Goal: Information Seeking & Learning: Check status

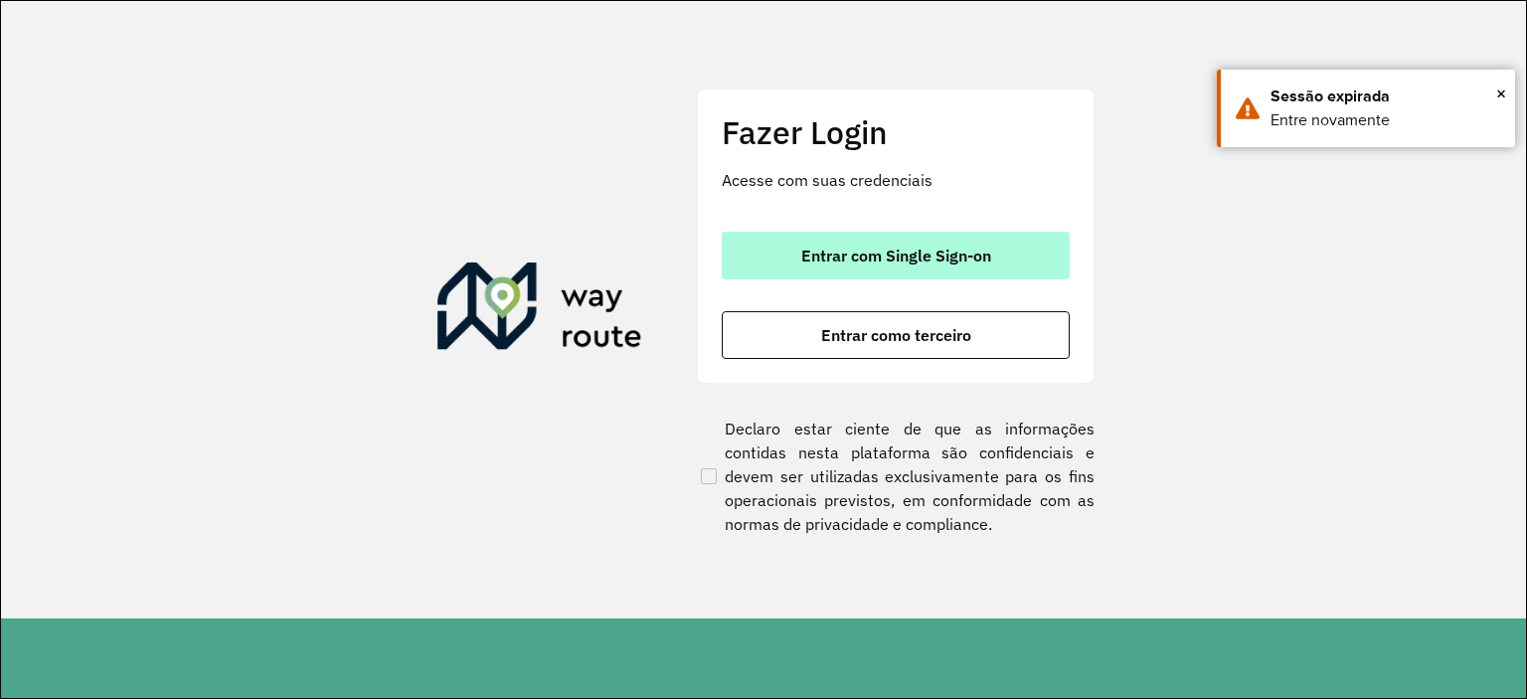
click at [973, 263] on span "Entrar com Single Sign-on" at bounding box center [896, 256] width 190 height 16
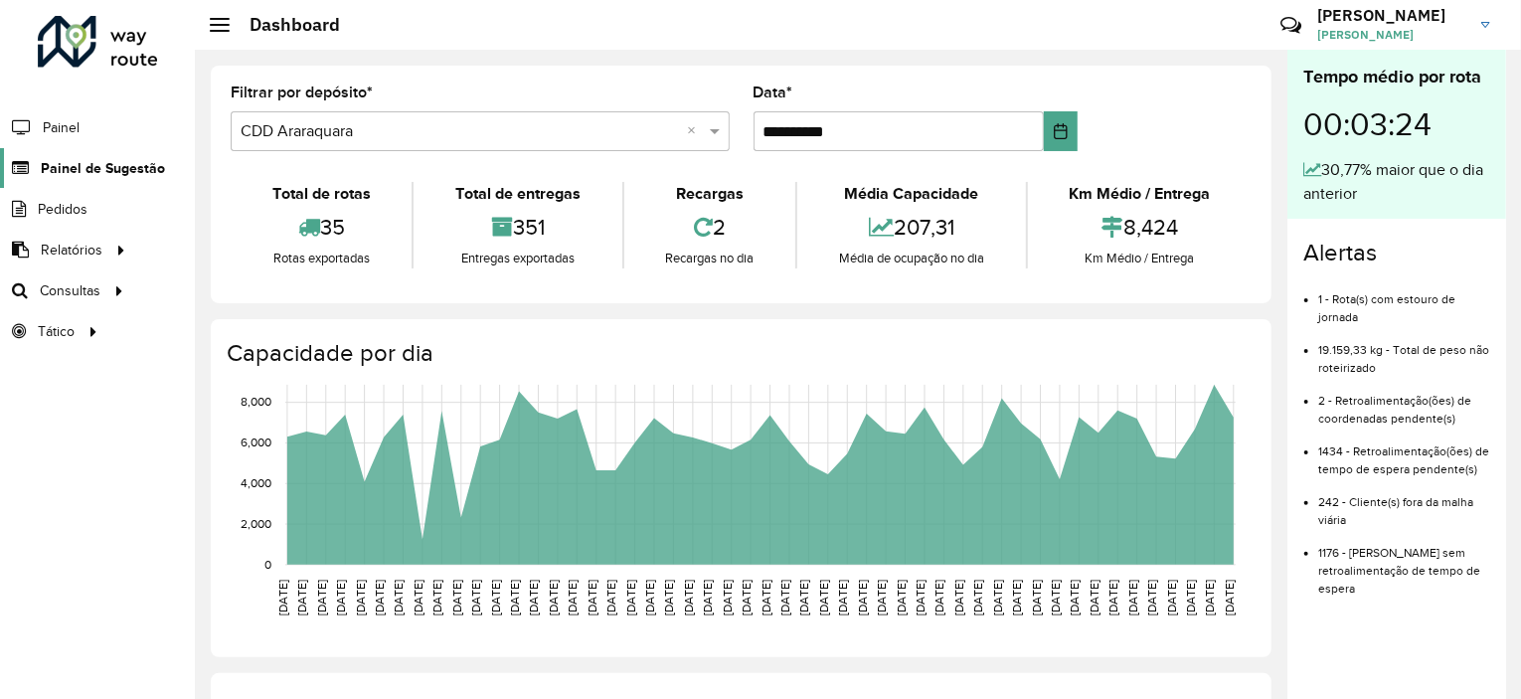
click at [103, 162] on span "Painel de Sugestão" at bounding box center [103, 168] width 124 height 21
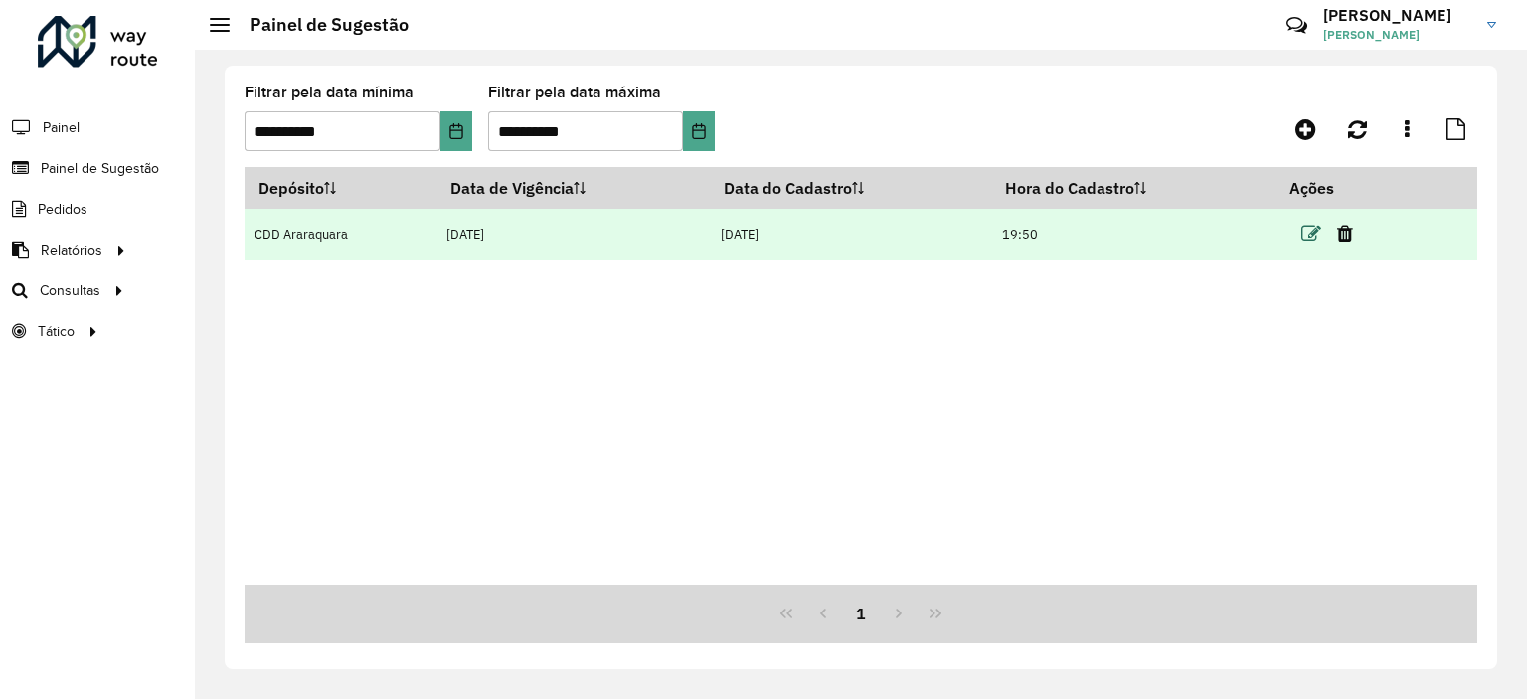
click at [1304, 233] on icon at bounding box center [1312, 234] width 20 height 20
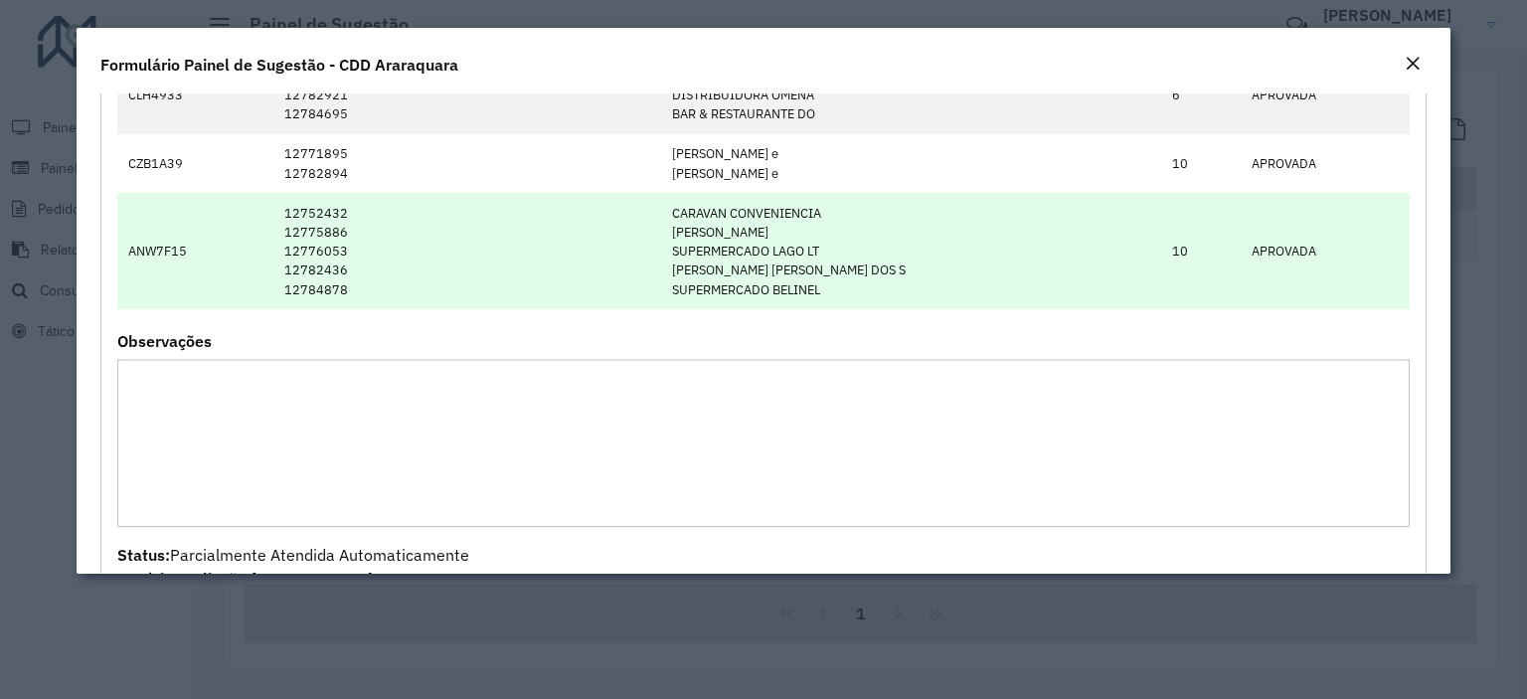
scroll to position [2386, 0]
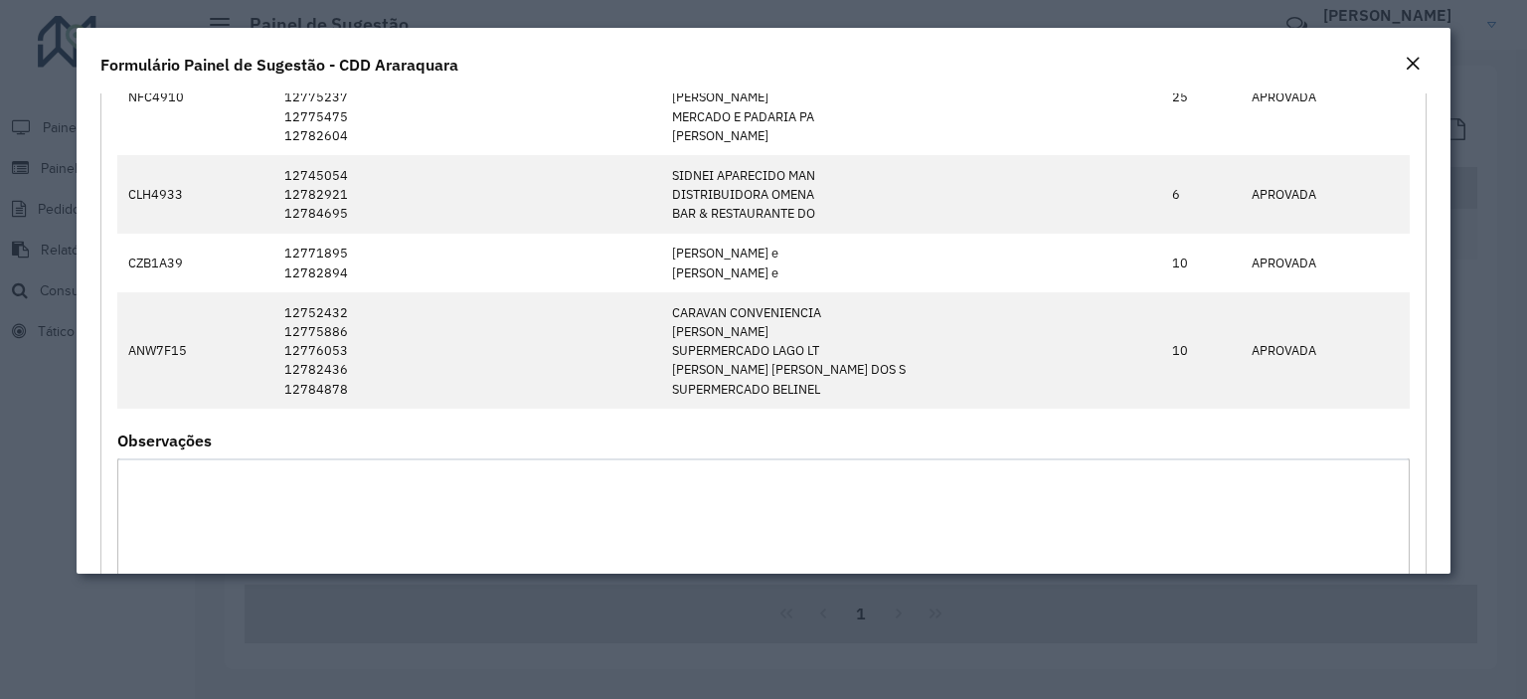
click at [1408, 58] on em "Close" at bounding box center [1413, 64] width 16 height 16
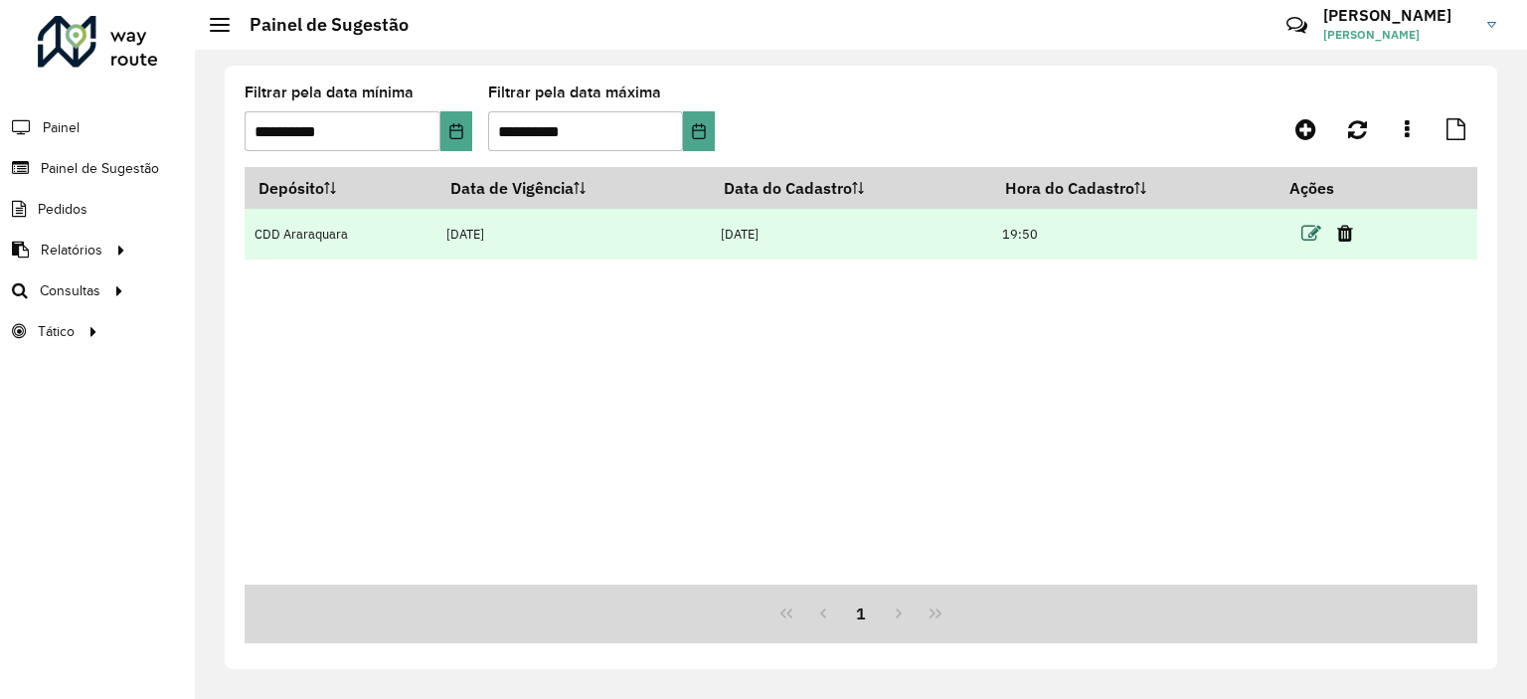
click at [1304, 229] on icon at bounding box center [1312, 234] width 20 height 20
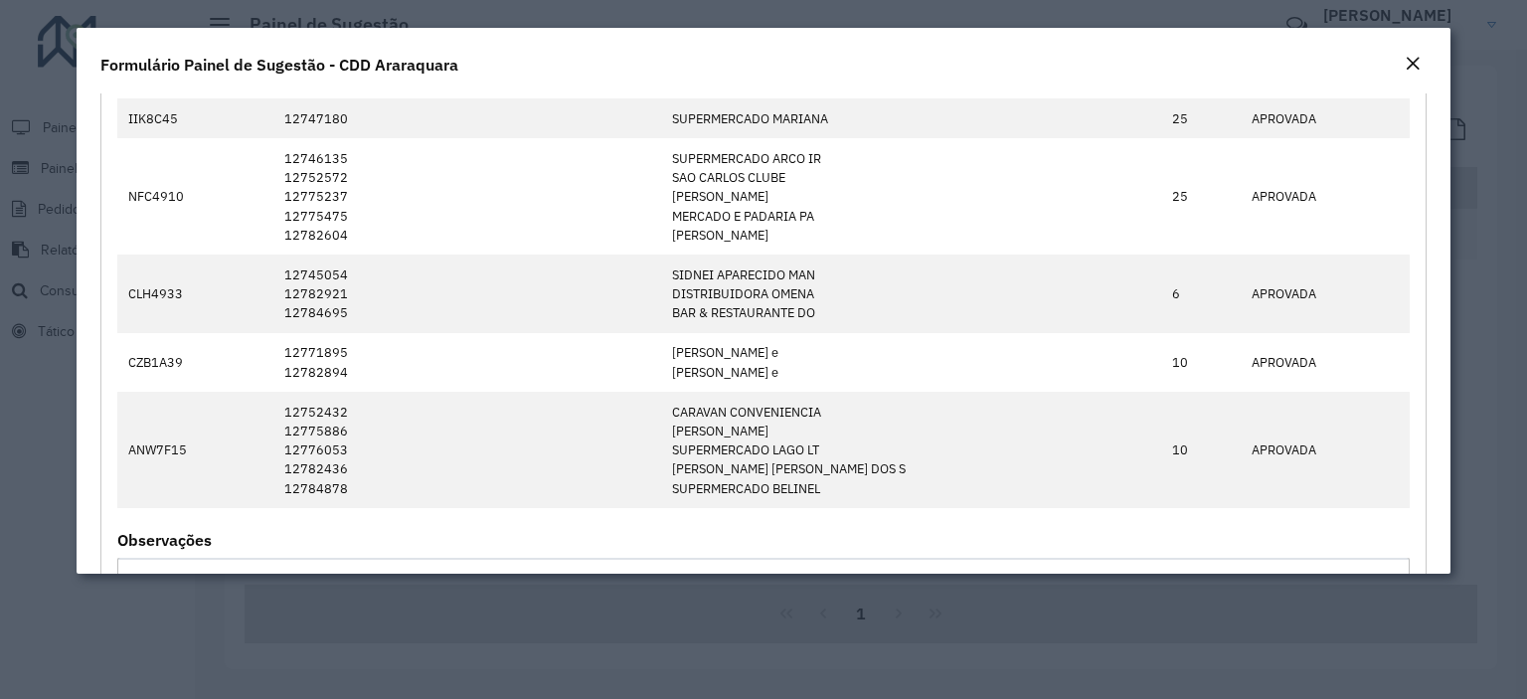
scroll to position [2188, 0]
